Goal: Task Accomplishment & Management: Use online tool/utility

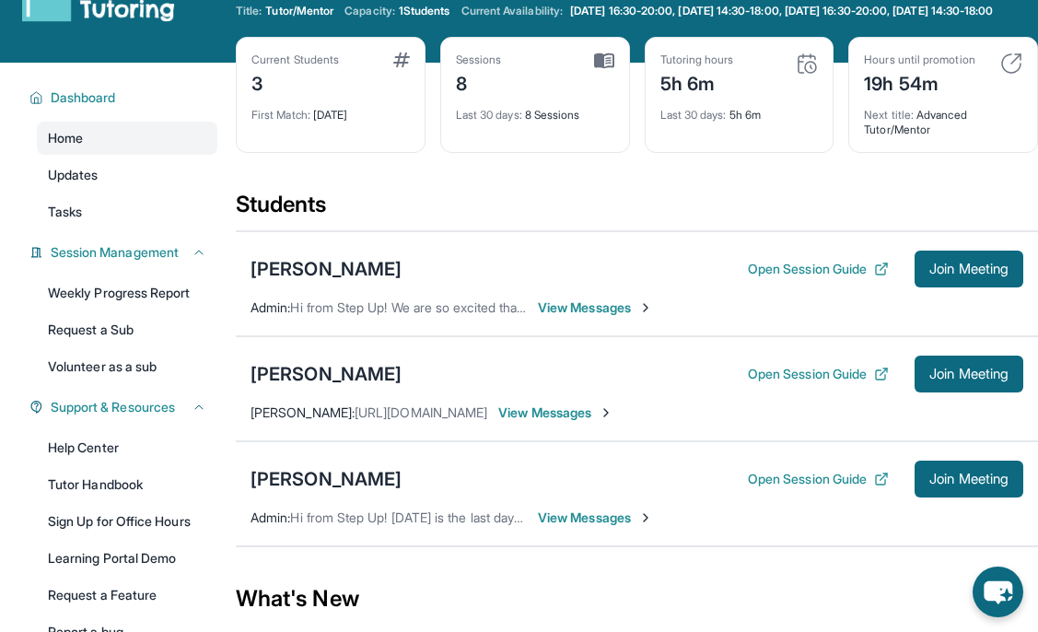
scroll to position [64, 0]
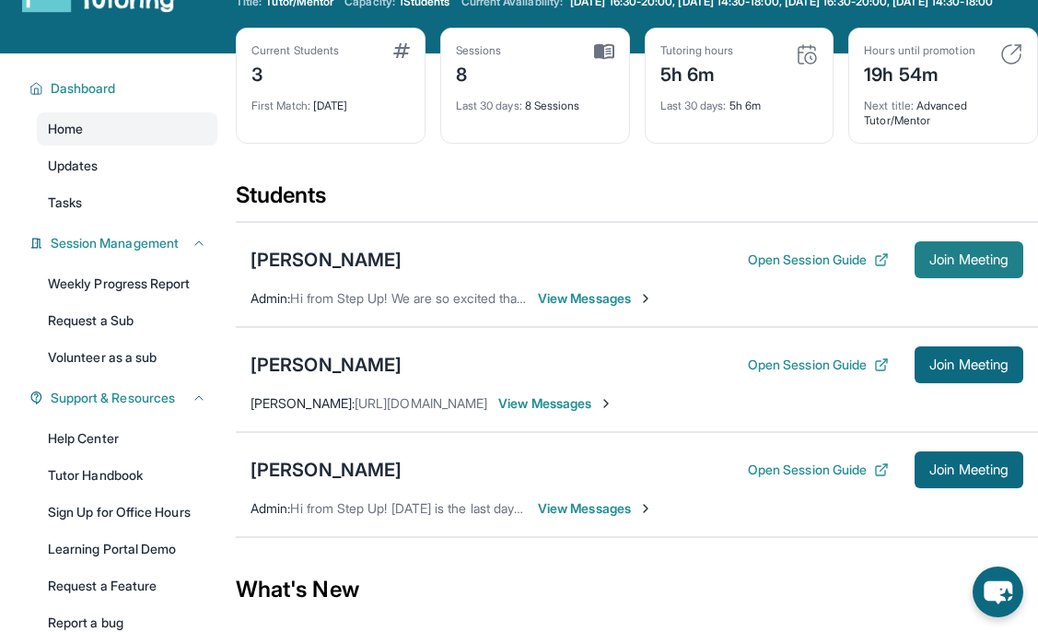
click at [971, 265] on span "Join Meeting" at bounding box center [968, 259] width 79 height 11
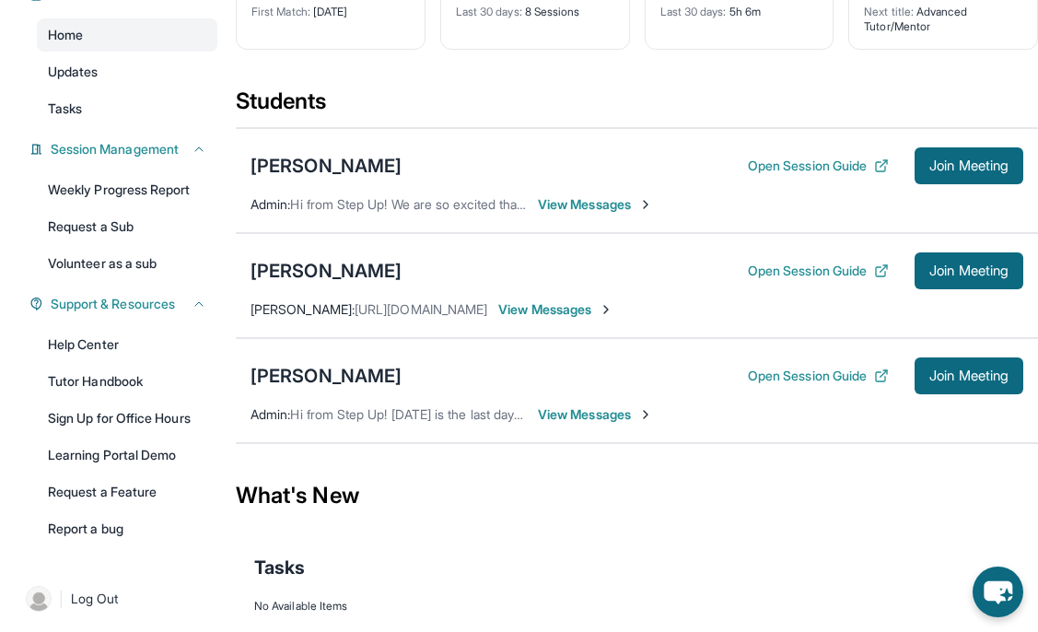
scroll to position [0, 0]
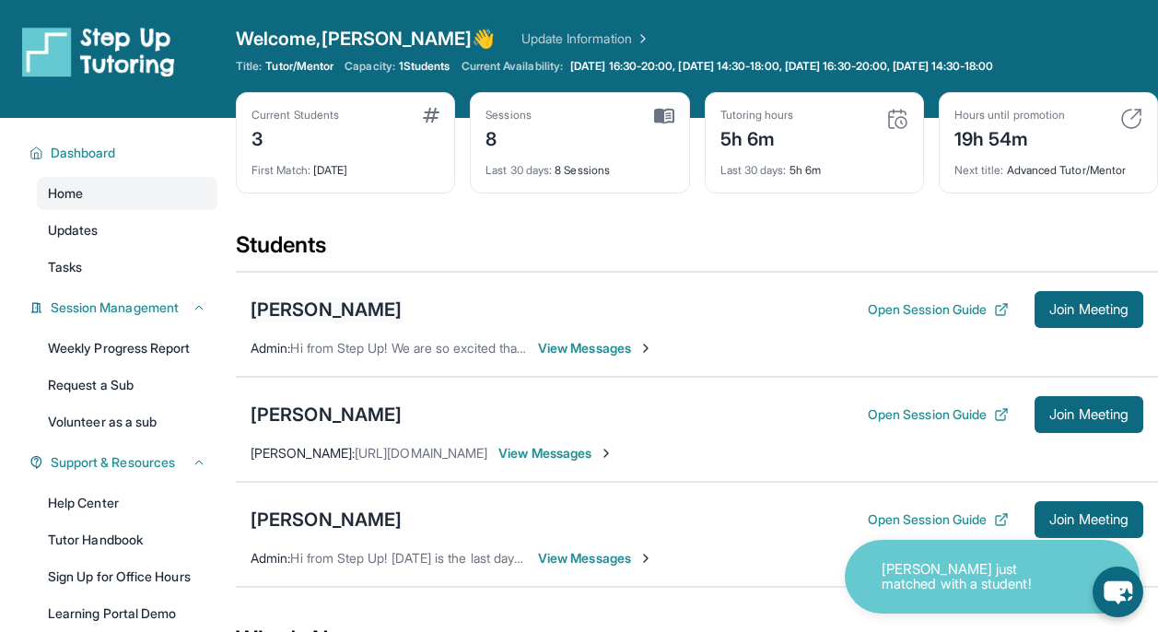
click at [310, 310] on div "[PERSON_NAME]" at bounding box center [326, 310] width 151 height 26
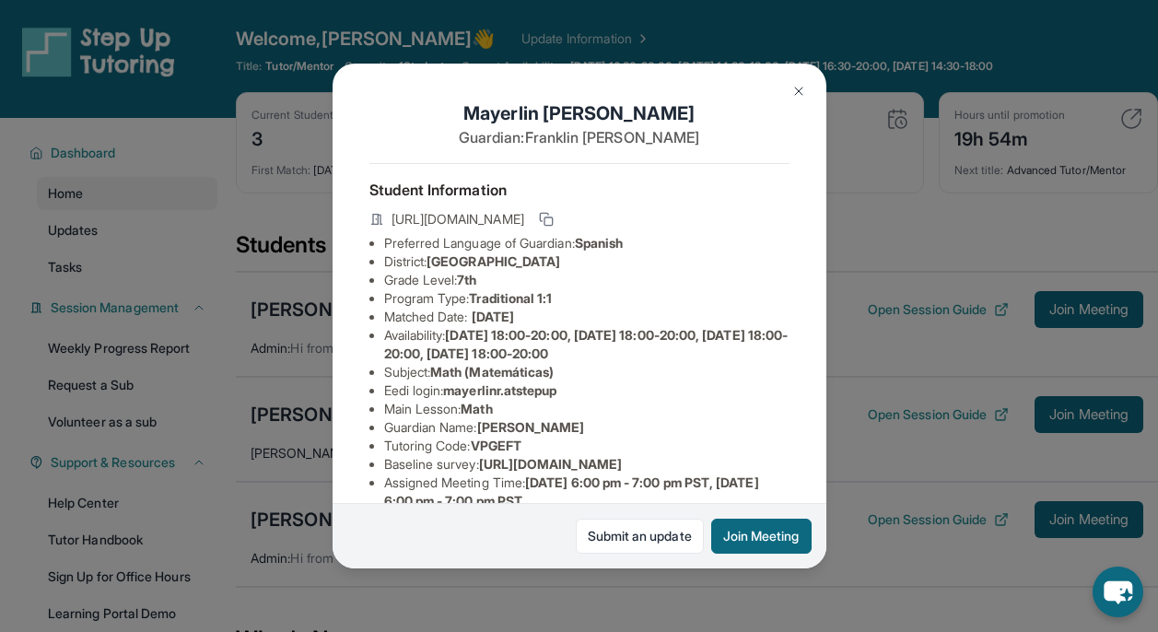
click at [788, 92] on button at bounding box center [798, 91] width 37 height 37
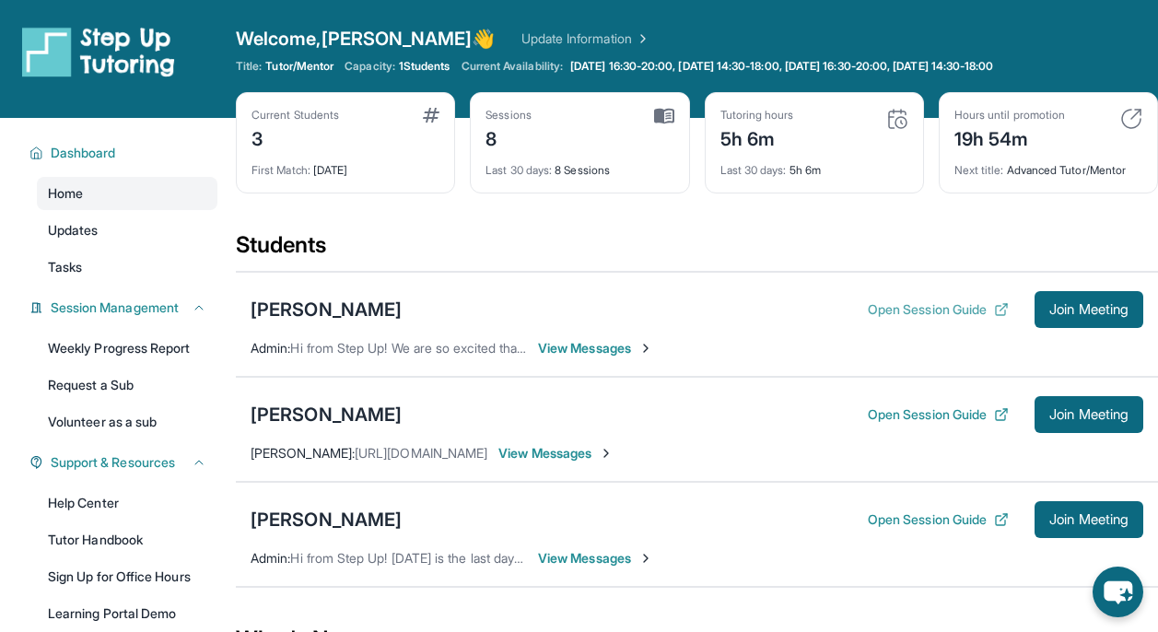
click at [898, 307] on button "Open Session Guide" at bounding box center [938, 309] width 141 height 18
